Goal: Information Seeking & Learning: Learn about a topic

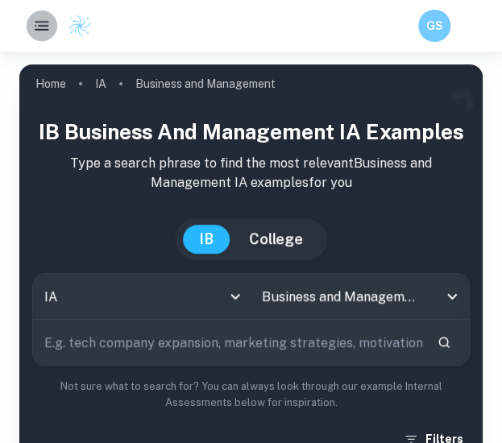
click at [37, 20] on icon "button" at bounding box center [41, 25] width 19 height 19
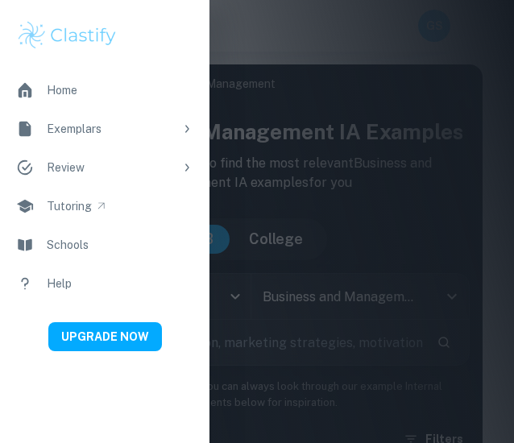
click at [292, 159] on div at bounding box center [257, 221] width 514 height 443
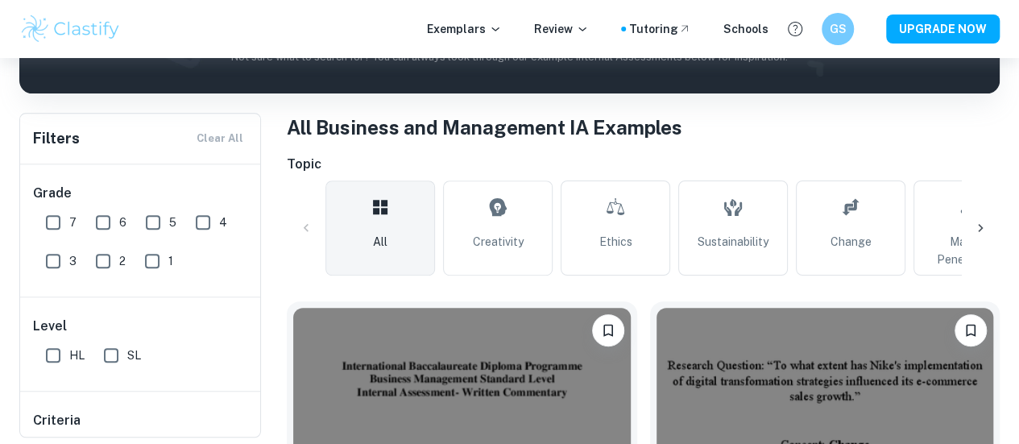
scroll to position [278, 0]
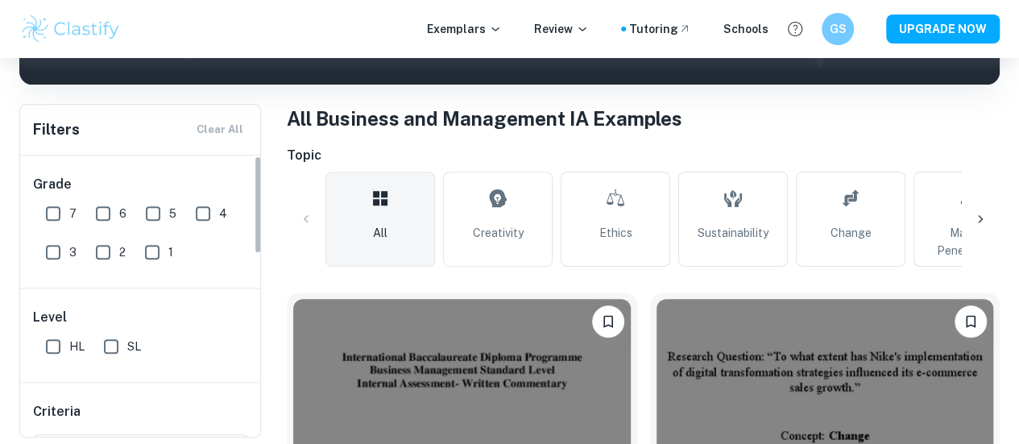
click at [60, 338] on input "HL" at bounding box center [53, 346] width 32 height 32
checkbox input "true"
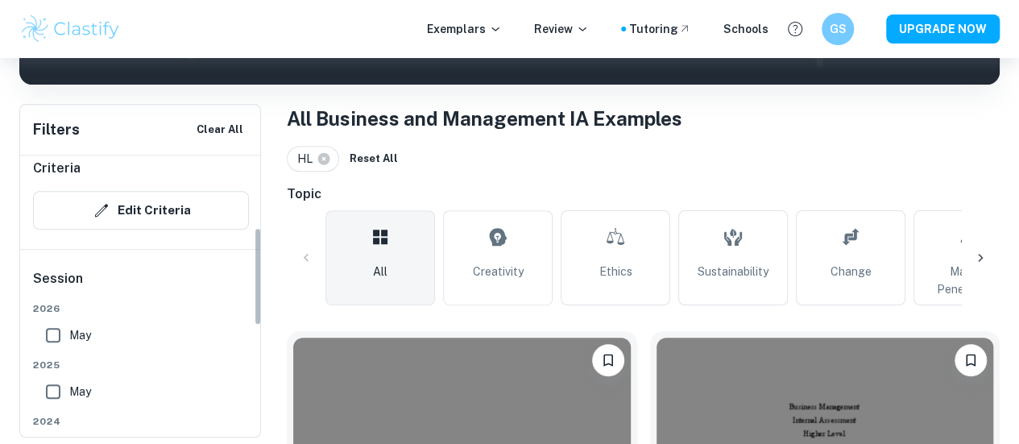
scroll to position [247, 0]
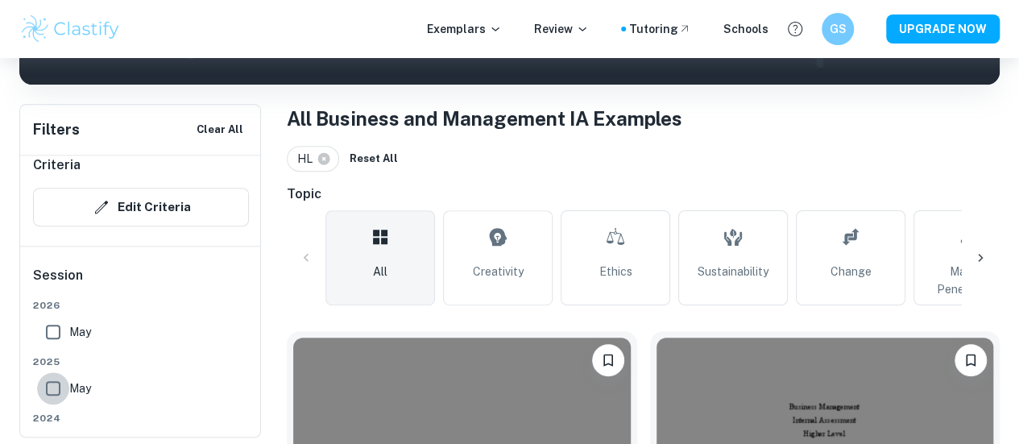
click at [60, 389] on input "May" at bounding box center [53, 388] width 32 height 32
checkbox input "true"
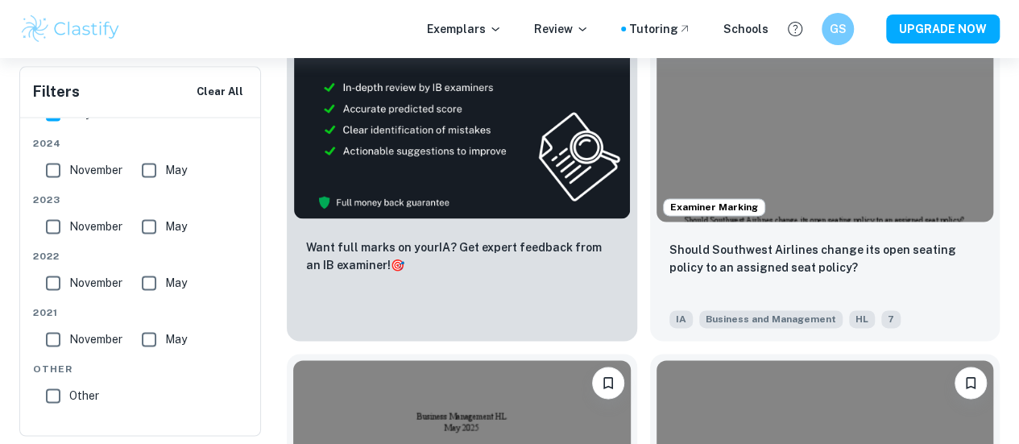
scroll to position [1039, 0]
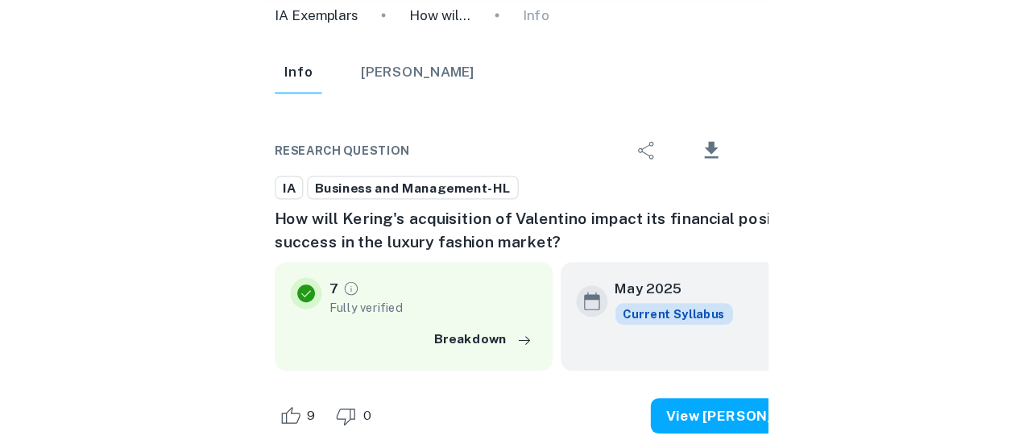
scroll to position [10732, 0]
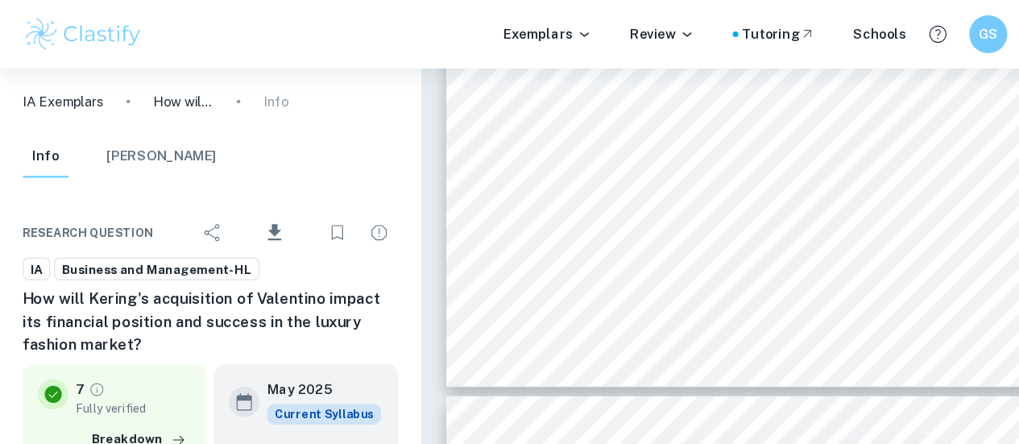
type input "11"
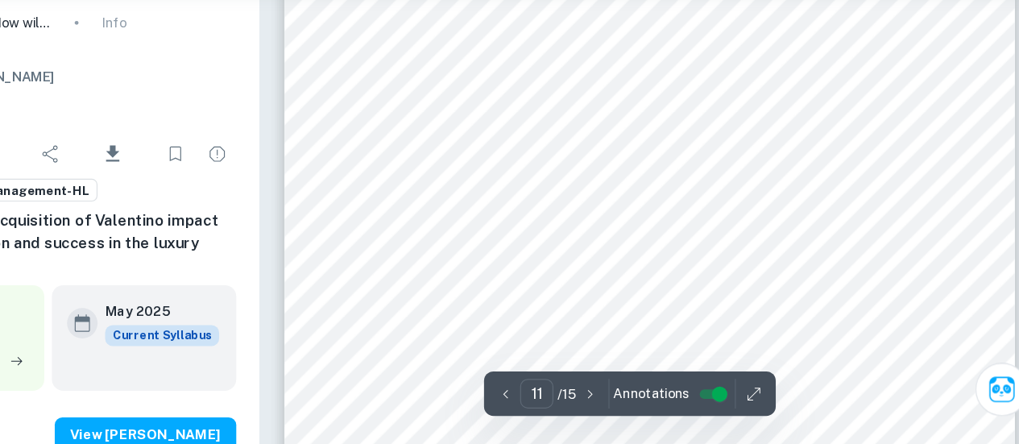
scroll to position [8575, 0]
